Goal: Task Accomplishment & Management: Use online tool/utility

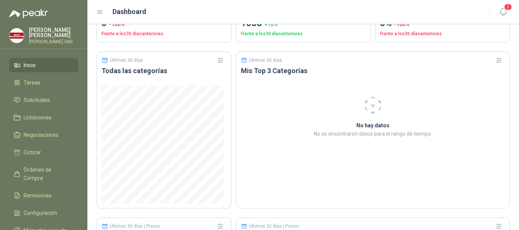
scroll to position [195, 0]
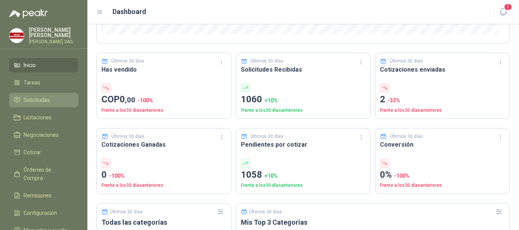
click at [34, 98] on span "Solicitudes" at bounding box center [37, 100] width 26 height 8
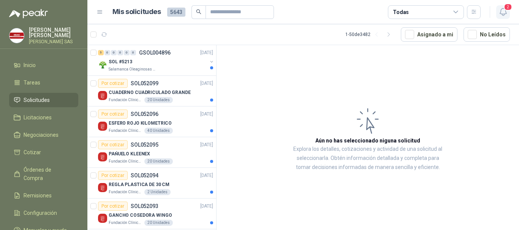
click at [503, 13] on icon "button" at bounding box center [502, 11] width 9 height 9
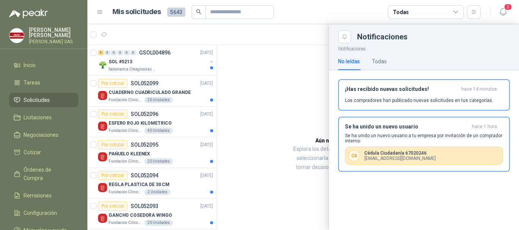
click at [282, 85] on div at bounding box center [302, 127] width 431 height 206
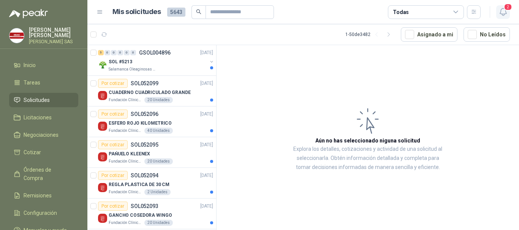
click at [506, 13] on icon "button" at bounding box center [502, 11] width 9 height 9
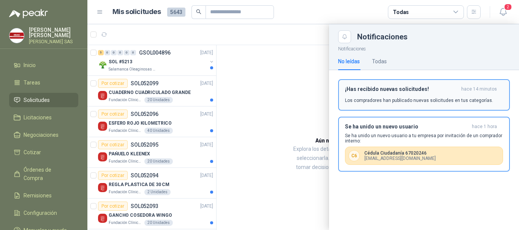
click at [389, 100] on p "Los compradores han publicado nuevas solicitudes en tus categorías." at bounding box center [419, 100] width 148 height 7
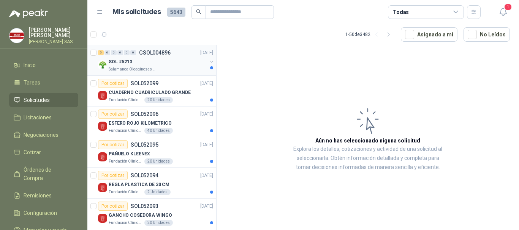
click at [113, 63] on p "SOL #5213" at bounding box center [121, 61] width 24 height 7
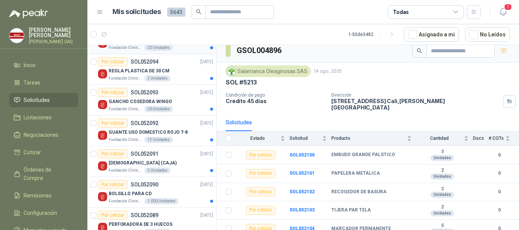
scroll to position [190, 0]
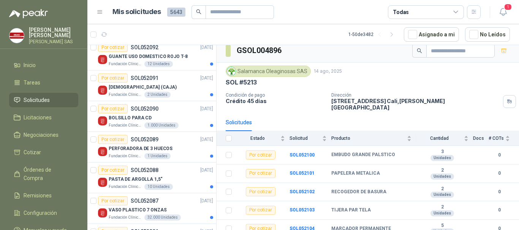
click at [49, 99] on span "Solicitudes" at bounding box center [37, 100] width 26 height 8
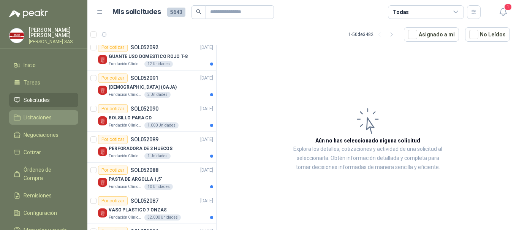
click at [37, 118] on span "Licitaciones" at bounding box center [38, 118] width 28 height 8
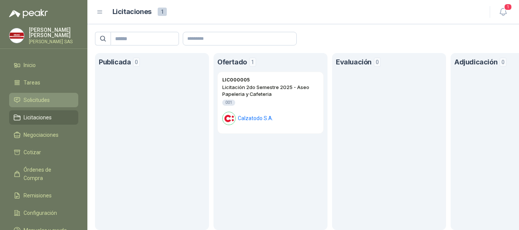
click at [36, 98] on span "Solicitudes" at bounding box center [37, 100] width 26 height 8
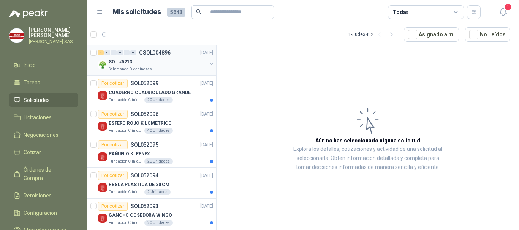
click at [208, 63] on button "button" at bounding box center [211, 64] width 6 height 6
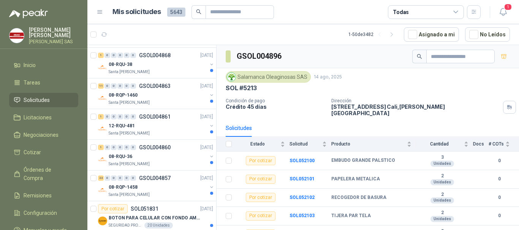
scroll to position [1520, 0]
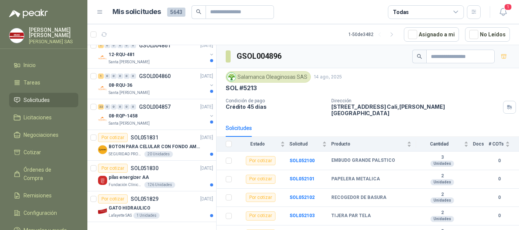
click at [454, 13] on icon at bounding box center [455, 12] width 7 height 7
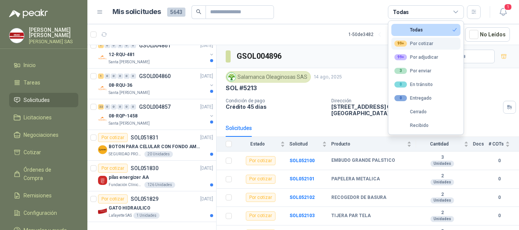
click at [429, 46] on div "99+ Por cotizar" at bounding box center [413, 44] width 39 height 6
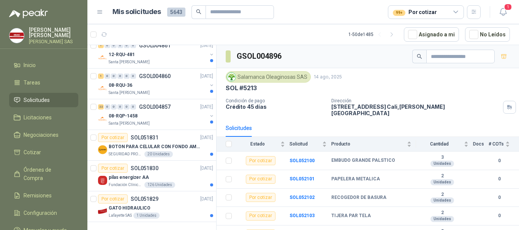
click at [333, 26] on article "1 - 50 de 1485 Asignado a mi No Leídos" at bounding box center [302, 34] width 431 height 21
click at [336, 14] on article "Mis solicitudes 5643 99+ Por cotizar" at bounding box center [296, 12] width 368 height 14
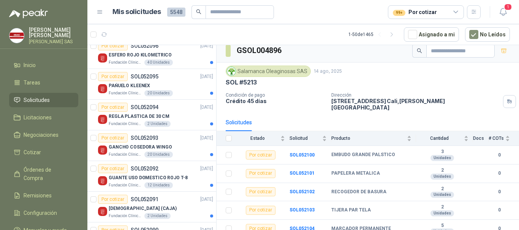
scroll to position [0, 0]
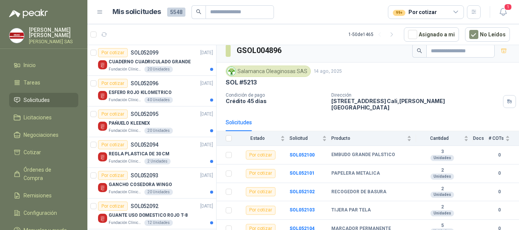
click at [458, 12] on icon at bounding box center [455, 12] width 7 height 7
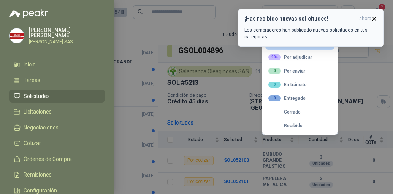
click at [375, 19] on icon "button" at bounding box center [374, 19] width 6 height 6
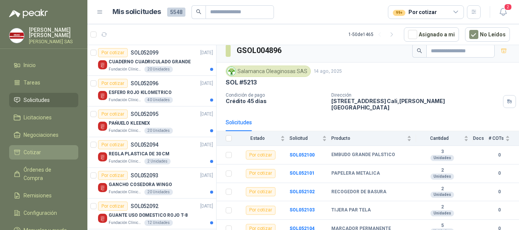
click at [36, 153] on span "Cotizar" at bounding box center [32, 152] width 17 height 8
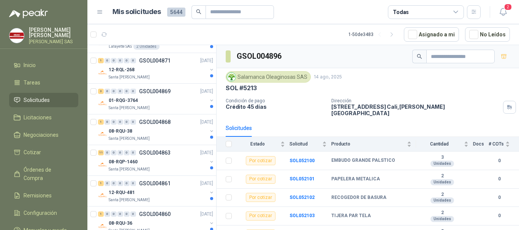
scroll to position [1366, 0]
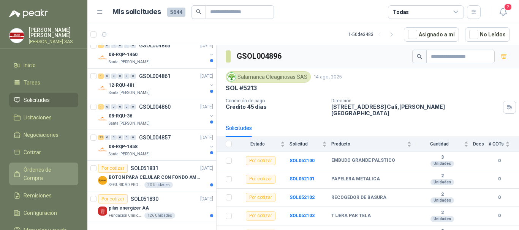
click at [44, 170] on span "Órdenes de Compra" at bounding box center [47, 174] width 47 height 17
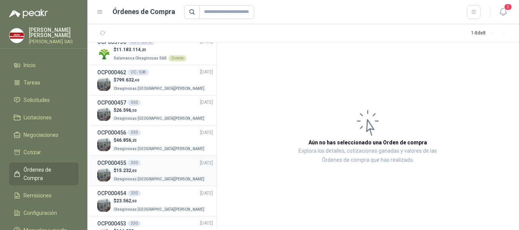
scroll to position [65, 0]
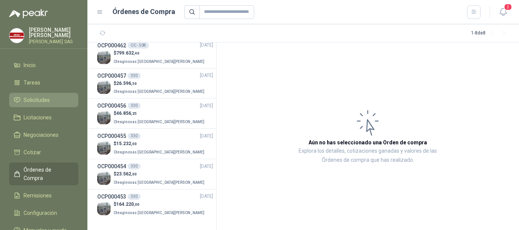
click at [44, 100] on span "Solicitudes" at bounding box center [37, 100] width 26 height 8
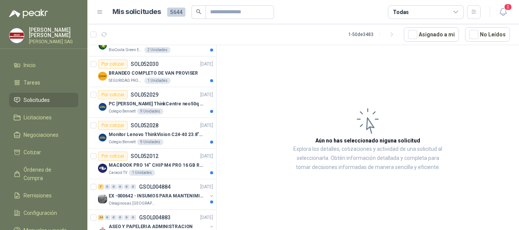
scroll to position [949, 0]
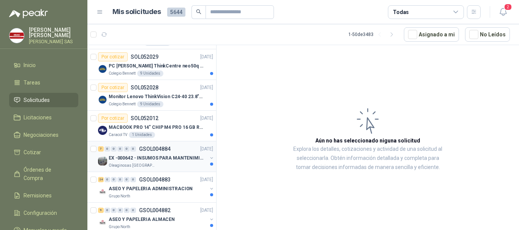
click at [126, 162] on div "EX -000642 - INSUMOS PARA MANTENIMIENTO PREVENTIVO" at bounding box center [158, 158] width 98 height 9
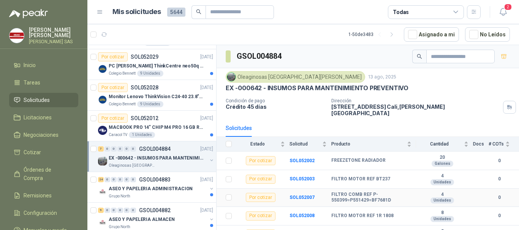
scroll to position [43, 0]
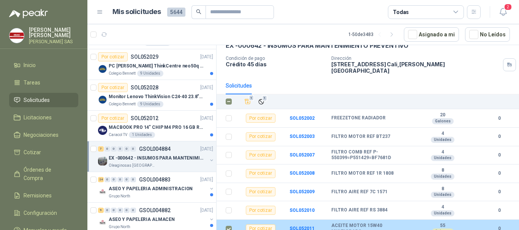
click at [259, 225] on div "Por cotizar" at bounding box center [261, 229] width 30 height 9
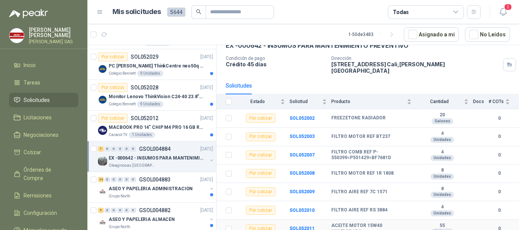
click at [259, 226] on div "Por cotizar" at bounding box center [261, 229] width 30 height 9
click at [255, 225] on div "Por cotizar" at bounding box center [261, 229] width 30 height 9
click at [297, 226] on b "SOL052011" at bounding box center [301, 228] width 25 height 5
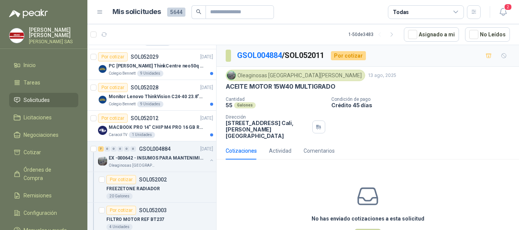
scroll to position [24, 0]
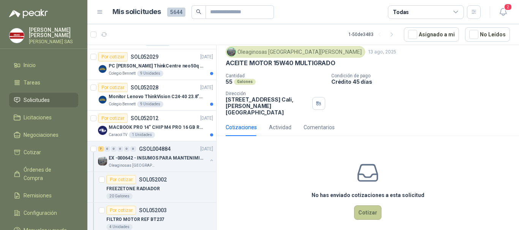
click at [367, 210] on button "Cotizar" at bounding box center [367, 213] width 27 height 14
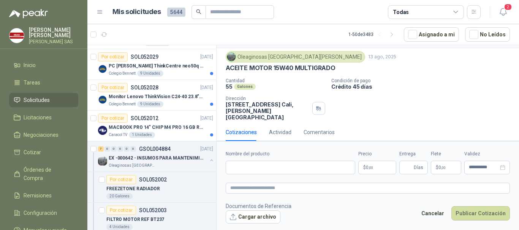
scroll to position [18, 0]
click at [259, 167] on input "Nombre del producto" at bounding box center [290, 168] width 129 height 14
type input "**********"
click at [382, 171] on p "$ 0 ,00" at bounding box center [377, 168] width 38 height 14
click at [480, 80] on p "Condición de pago" at bounding box center [423, 81] width 185 height 5
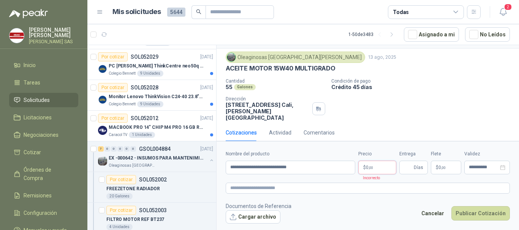
click at [383, 168] on p "$ 0 ,00" at bounding box center [377, 168] width 38 height 14
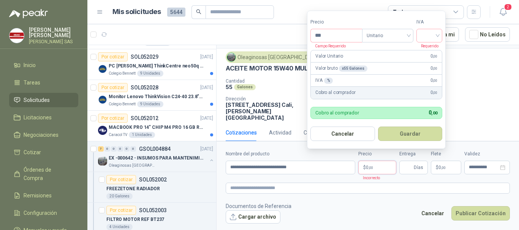
click at [500, 111] on div "Cantidad 55 Galones Condición de pago Crédito 45 días Dirección [STREET_ADDRESS…" at bounding box center [368, 100] width 284 height 43
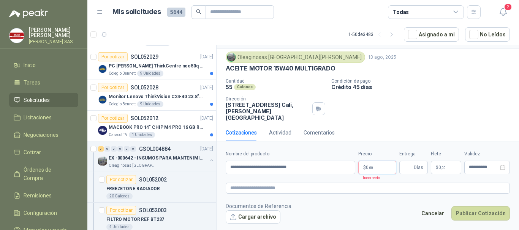
click at [375, 169] on p "$ 0 ,00" at bounding box center [377, 168] width 38 height 14
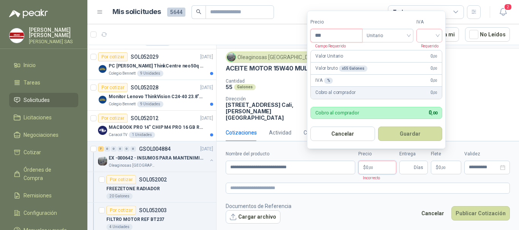
click at [345, 33] on input "***" at bounding box center [336, 35] width 51 height 13
click at [395, 39] on span "Unitario" at bounding box center [387, 35] width 42 height 11
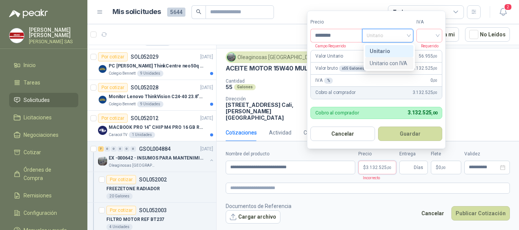
click at [388, 63] on div "Unitario con IVA" at bounding box center [388, 63] width 39 height 8
click at [441, 34] on div at bounding box center [429, 36] width 26 height 14
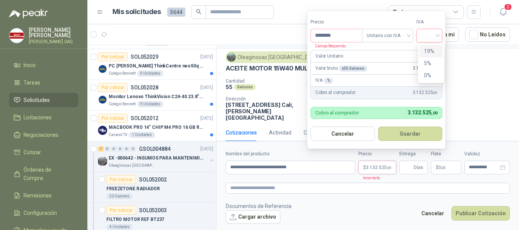
click at [434, 55] on div "19%" at bounding box center [431, 51] width 14 height 8
click at [410, 36] on span "Unitario con IVA" at bounding box center [389, 35] width 42 height 11
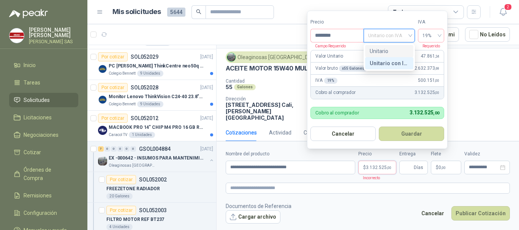
click at [395, 51] on div "Unitario" at bounding box center [388, 51] width 39 height 8
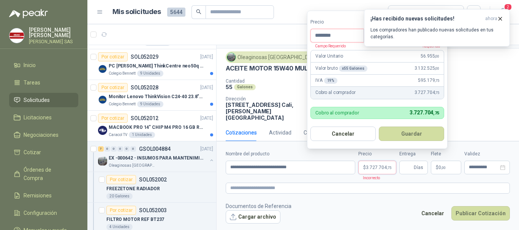
click at [339, 35] on input "********" at bounding box center [337, 35] width 53 height 13
click at [502, 18] on icon "button" at bounding box center [500, 19] width 6 height 6
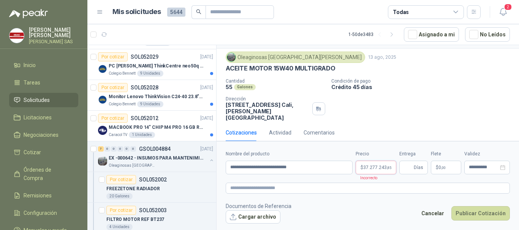
click at [387, 166] on span ",85" at bounding box center [388, 168] width 5 height 4
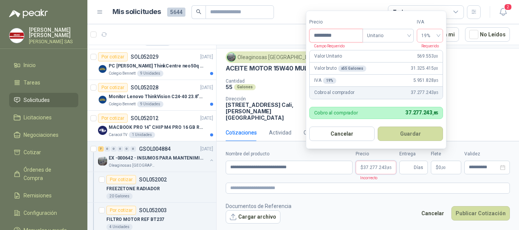
drag, startPoint x: 345, startPoint y: 33, endPoint x: 315, endPoint y: 33, distance: 30.0
click at [315, 33] on input "*********" at bounding box center [335, 35] width 53 height 13
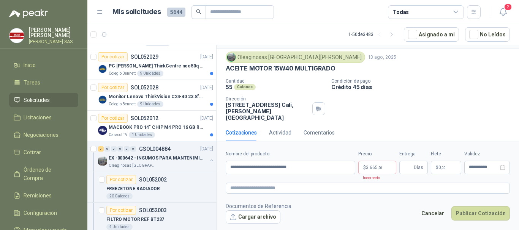
click at [483, 66] on div "ACEITE MOTOR 15W40 MULTIGRADO" at bounding box center [368, 69] width 284 height 8
click at [381, 166] on span ",20" at bounding box center [379, 168] width 5 height 4
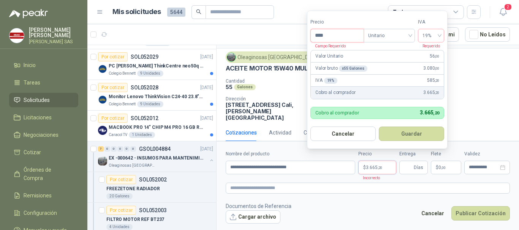
click at [344, 35] on input "****" at bounding box center [337, 35] width 53 height 13
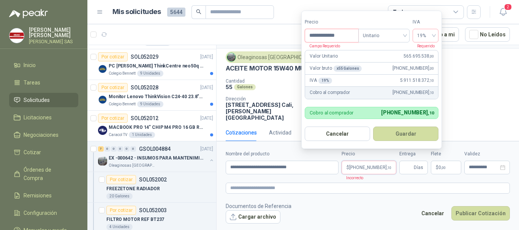
click at [373, 127] on button "Guardar" at bounding box center [405, 134] width 65 height 14
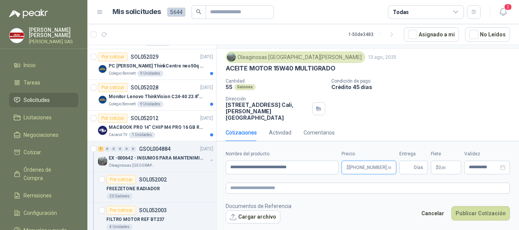
click at [376, 167] on span "[PHONE_NUMBER] ,10" at bounding box center [370, 168] width 42 height 5
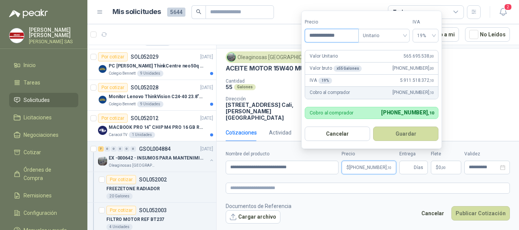
click at [345, 34] on input "**********" at bounding box center [331, 35] width 53 height 13
drag, startPoint x: 345, startPoint y: 34, endPoint x: 303, endPoint y: 38, distance: 42.7
click at [303, 38] on form "**********" at bounding box center [371, 80] width 140 height 139
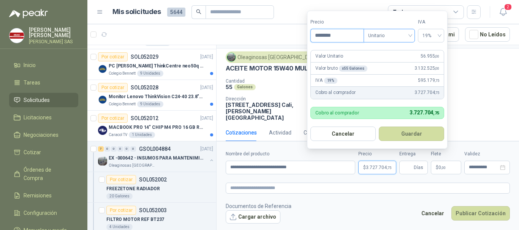
click at [384, 36] on span "Unitario" at bounding box center [389, 35] width 42 height 11
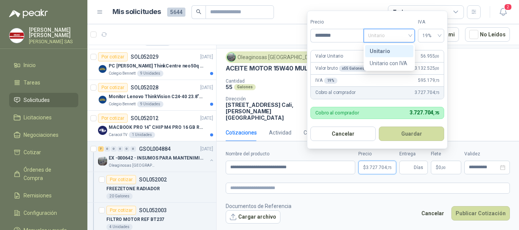
click at [394, 49] on div "Unitario" at bounding box center [388, 51] width 39 height 8
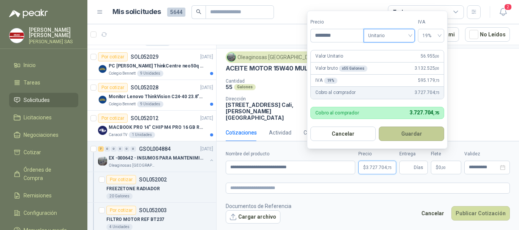
click at [414, 133] on button "Guardar" at bounding box center [411, 134] width 65 height 14
click at [383, 168] on span "3.727.704 ,75" at bounding box center [378, 168] width 25 height 5
drag, startPoint x: 347, startPoint y: 36, endPoint x: 319, endPoint y: 36, distance: 28.1
click at [319, 36] on input "********" at bounding box center [337, 35] width 53 height 13
click at [410, 35] on span "Unitario" at bounding box center [389, 35] width 42 height 11
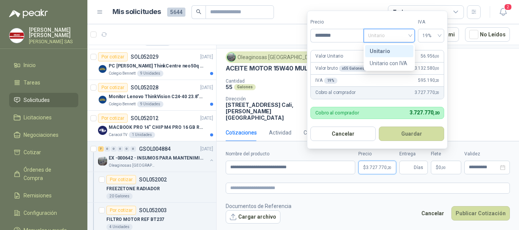
click at [392, 49] on div "Unitario" at bounding box center [388, 51] width 39 height 8
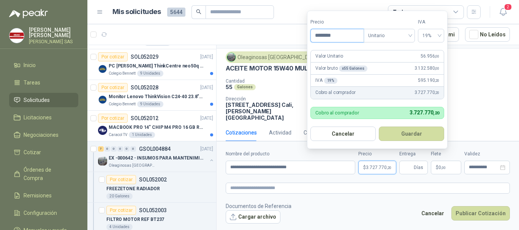
drag, startPoint x: 345, startPoint y: 35, endPoint x: 319, endPoint y: 35, distance: 25.8
click at [319, 35] on input "********" at bounding box center [337, 35] width 53 height 13
click at [403, 35] on span "Unitario" at bounding box center [389, 35] width 42 height 11
type input "********"
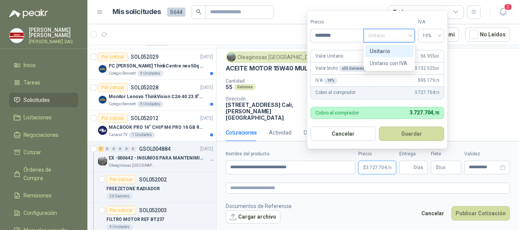
click at [397, 49] on div "Unitario" at bounding box center [388, 51] width 39 height 8
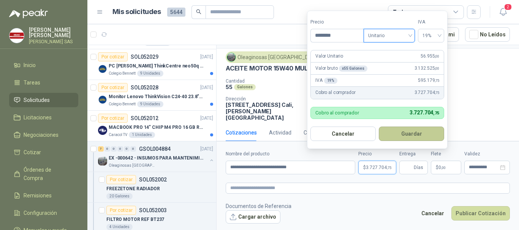
click at [430, 134] on button "Guardar" at bounding box center [411, 134] width 65 height 14
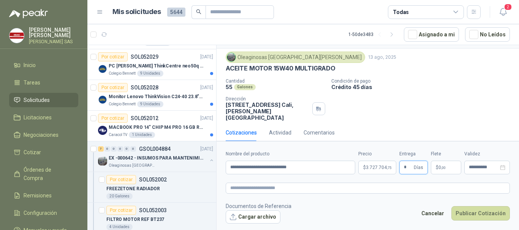
type input "*"
click at [449, 169] on p "$ 0 ,00" at bounding box center [446, 168] width 30 height 14
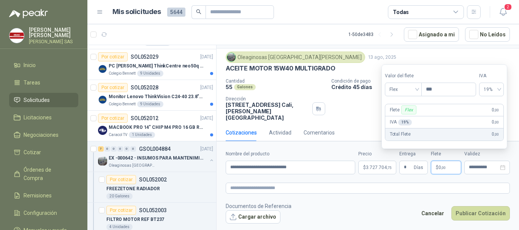
click at [471, 194] on form "**********" at bounding box center [367, 187] width 302 height 92
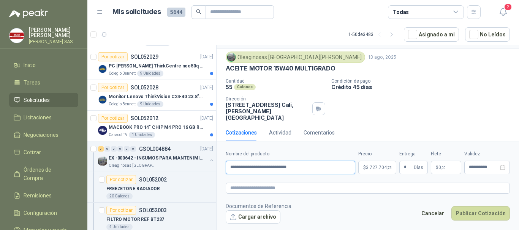
drag, startPoint x: 298, startPoint y: 169, endPoint x: 229, endPoint y: 168, distance: 68.7
click at [229, 168] on input "**********" at bounding box center [290, 168] width 129 height 14
type input "**********"
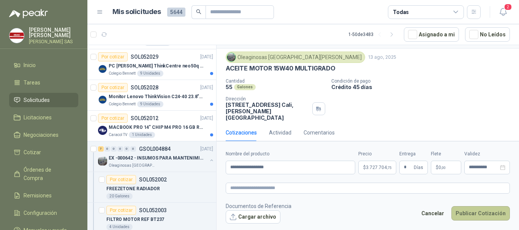
click at [475, 216] on button "Publicar Cotización" at bounding box center [480, 214] width 58 height 14
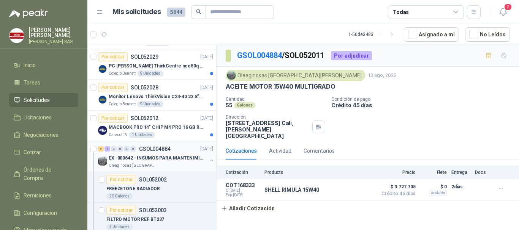
scroll to position [987, 0]
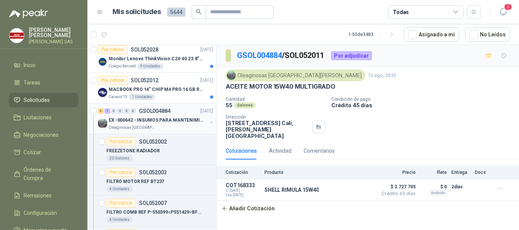
click at [135, 118] on p "EX -000642 - INSUMOS PARA MANTENIMIENTO PREVENTIVO" at bounding box center [156, 120] width 95 height 7
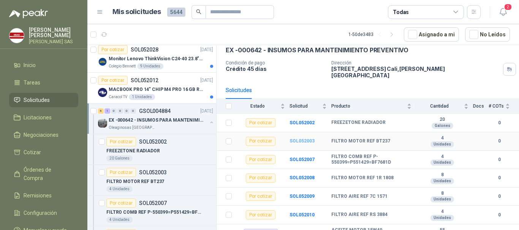
scroll to position [43, 0]
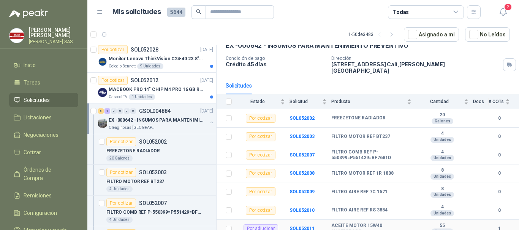
click at [267, 225] on div "Por adjudicar" at bounding box center [260, 229] width 35 height 9
click at [255, 225] on div "Por adjudicar" at bounding box center [260, 229] width 35 height 9
click at [269, 225] on div "Por adjudicar" at bounding box center [260, 229] width 35 height 9
click at [304, 226] on b "SOL052011" at bounding box center [301, 228] width 25 height 5
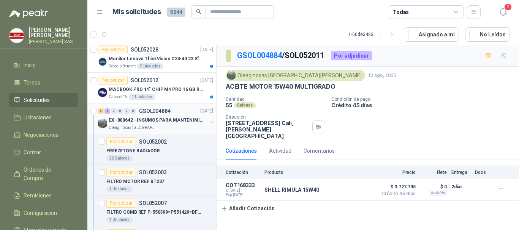
scroll to position [835, 0]
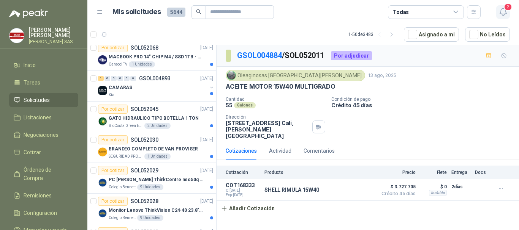
click at [508, 8] on span "2" at bounding box center [507, 6] width 8 height 7
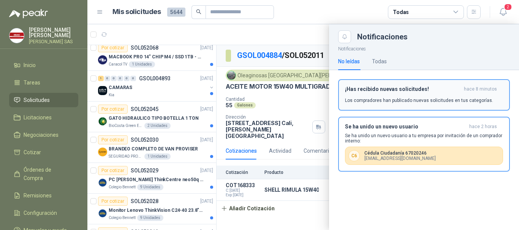
click at [418, 97] on p "Los compradores han publicado nuevas solicitudes en tus categorías." at bounding box center [419, 100] width 148 height 7
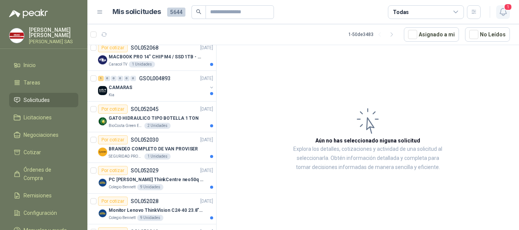
click at [506, 9] on span "1" at bounding box center [507, 6] width 8 height 7
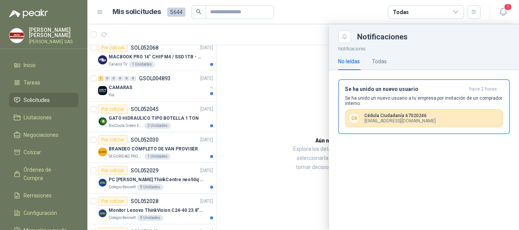
click at [247, 97] on div at bounding box center [302, 127] width 431 height 206
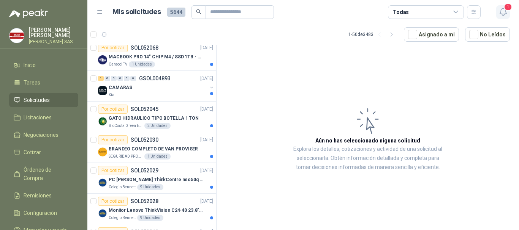
click at [506, 11] on span "1" at bounding box center [507, 6] width 8 height 7
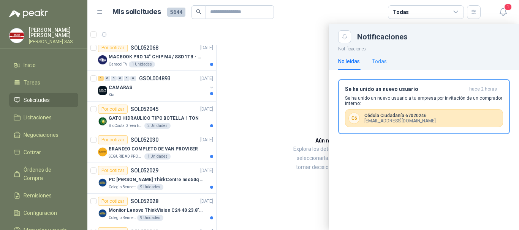
click at [383, 56] on div "Todas" at bounding box center [379, 61] width 15 height 17
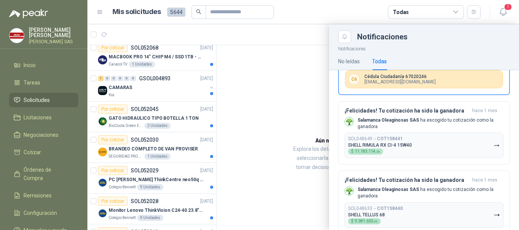
scroll to position [95, 0]
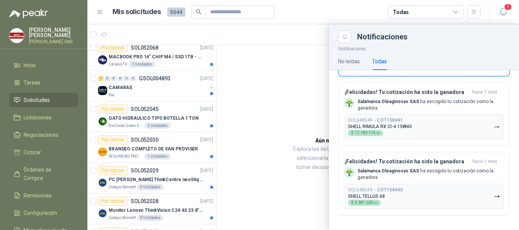
click at [274, 101] on div at bounding box center [302, 127] width 431 height 206
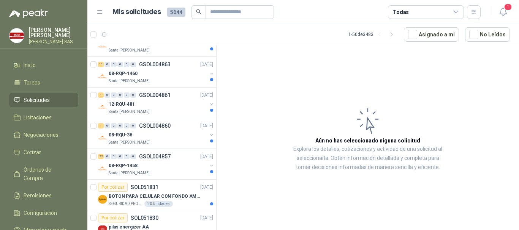
scroll to position [1582, 0]
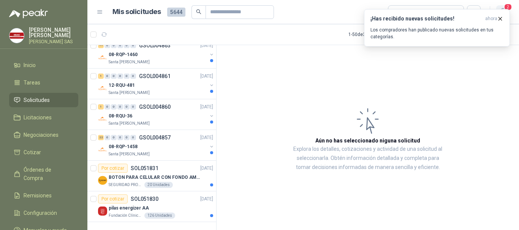
click at [508, 7] on span "2" at bounding box center [507, 6] width 8 height 7
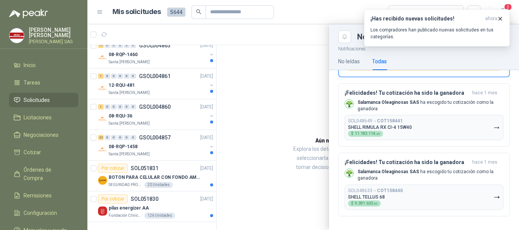
click at [287, 103] on div at bounding box center [302, 127] width 431 height 206
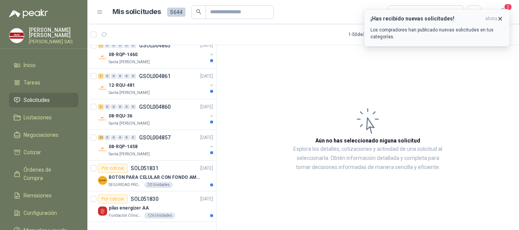
click at [500, 21] on icon "button" at bounding box center [500, 19] width 6 height 6
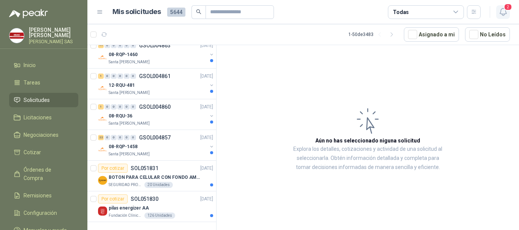
click at [504, 13] on icon "button" at bounding box center [502, 11] width 9 height 9
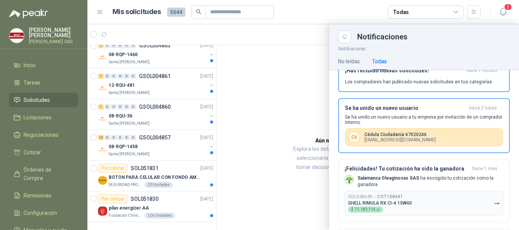
scroll to position [0, 0]
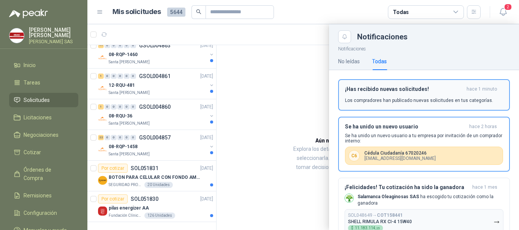
click at [420, 95] on div "¡Has recibido nuevas solicitudes! hace 1 minuto Los compradores han publicado n…" at bounding box center [424, 95] width 158 height 18
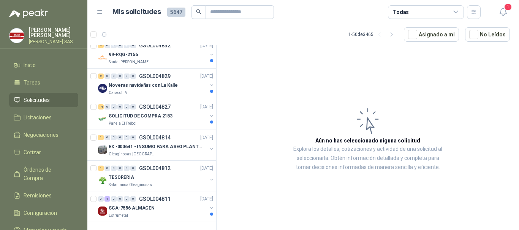
scroll to position [1028, 0]
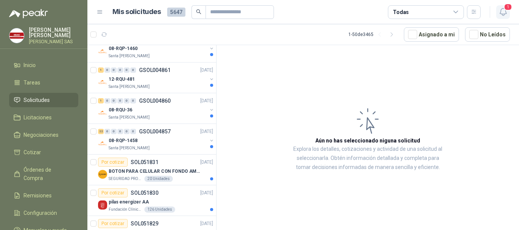
click at [501, 15] on icon "button" at bounding box center [502, 11] width 9 height 9
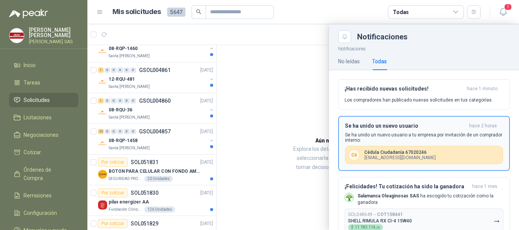
click at [395, 132] on div "Se ha unido un nuevo usuario hace 2 horas Se ha unido un nuevo usuario a tu emp…" at bounding box center [424, 143] width 158 height 41
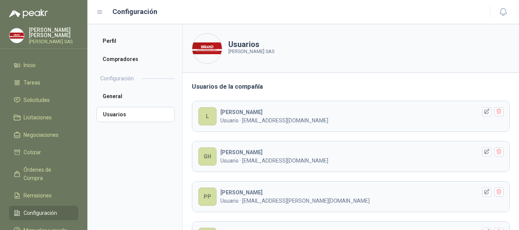
scroll to position [38, 0]
